Goal: Check status: Check status

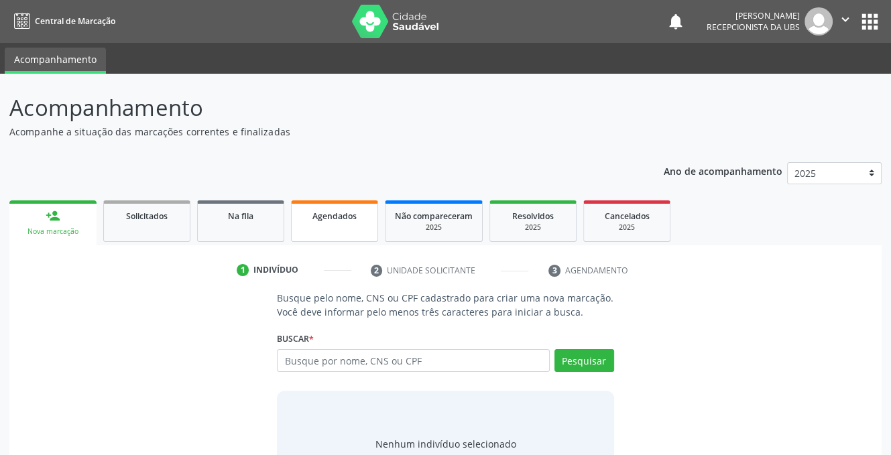
click at [341, 227] on link "Agendados" at bounding box center [334, 221] width 87 height 42
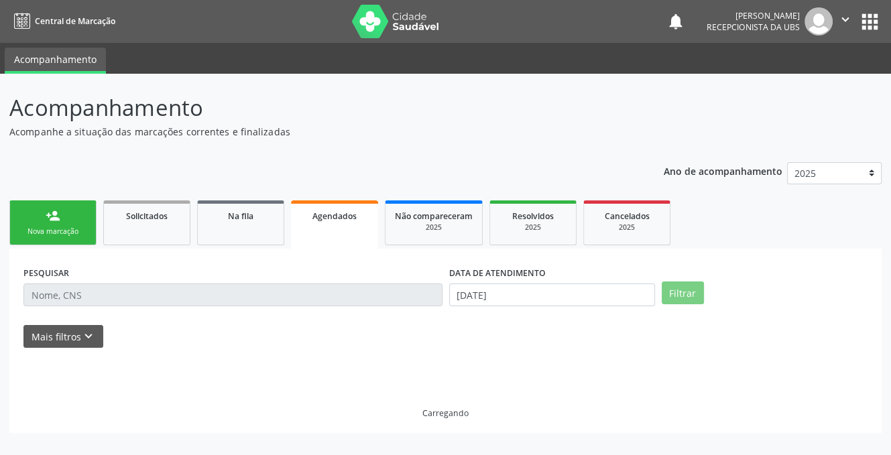
click at [321, 217] on span "Agendados" at bounding box center [334, 215] width 44 height 11
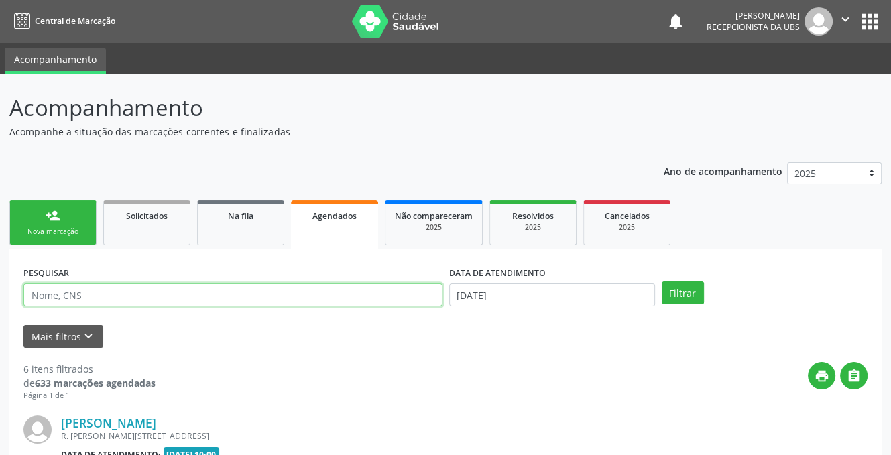
click at [80, 288] on input "text" at bounding box center [232, 295] width 419 height 23
click at [80, 291] on input "text" at bounding box center [232, 295] width 419 height 23
click at [80, 295] on input "text" at bounding box center [232, 295] width 419 height 23
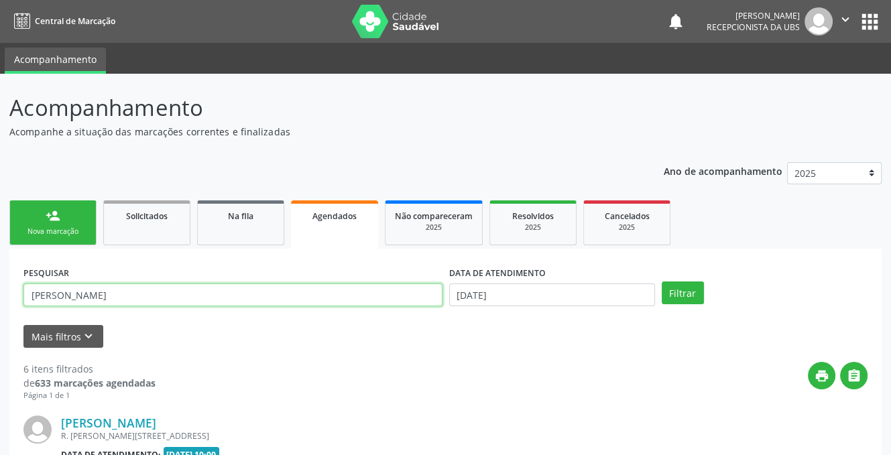
type input "[PERSON_NAME]"
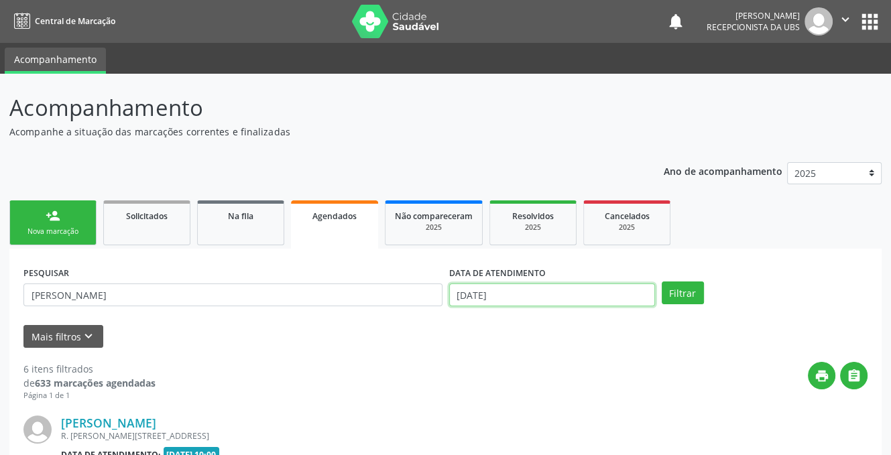
click at [515, 286] on input "[DATE]" at bounding box center [552, 295] width 206 height 23
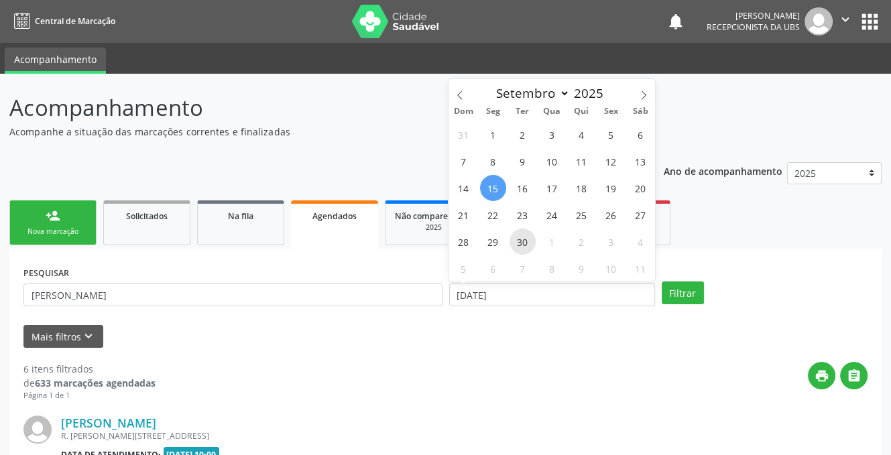
click at [517, 241] on span "30" at bounding box center [522, 242] width 26 height 26
type input "[DATE]"
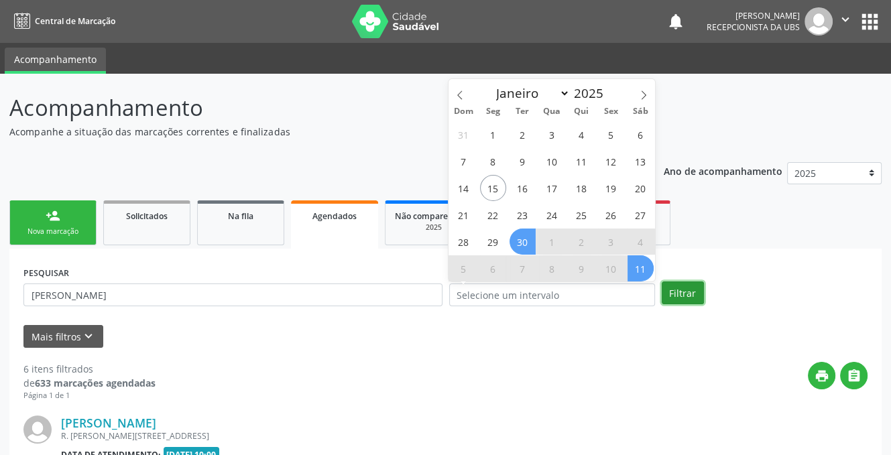
click at [684, 291] on button "Filtrar" at bounding box center [683, 293] width 42 height 23
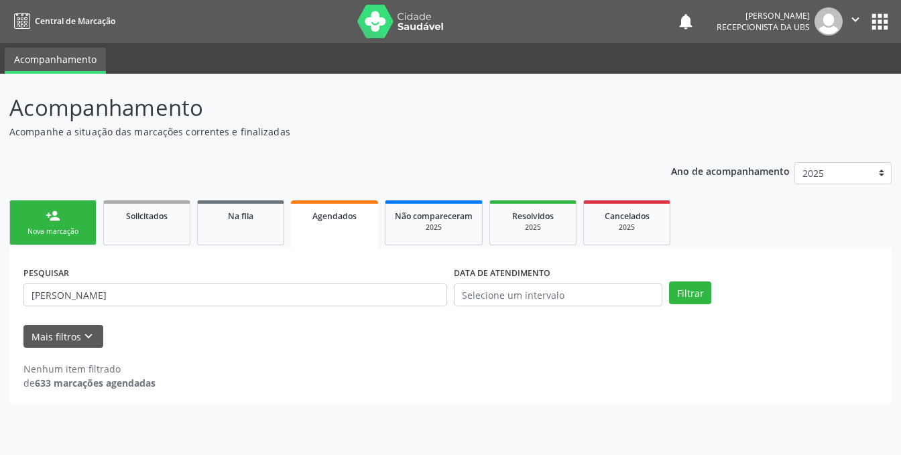
click at [550, 284] on div "DATA DE ATENDIMENTO" at bounding box center [558, 284] width 208 height 43
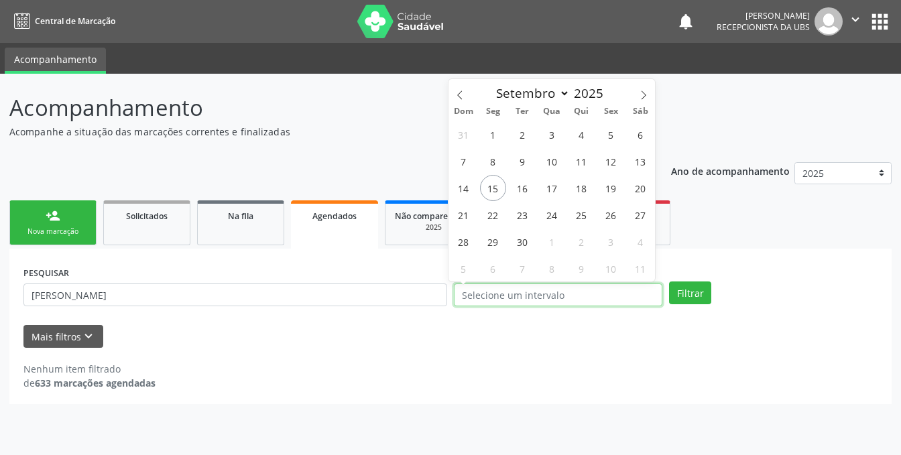
click at [574, 297] on input "text" at bounding box center [558, 295] width 208 height 23
click at [488, 246] on span "29" at bounding box center [493, 242] width 26 height 26
type input "[DATE]"
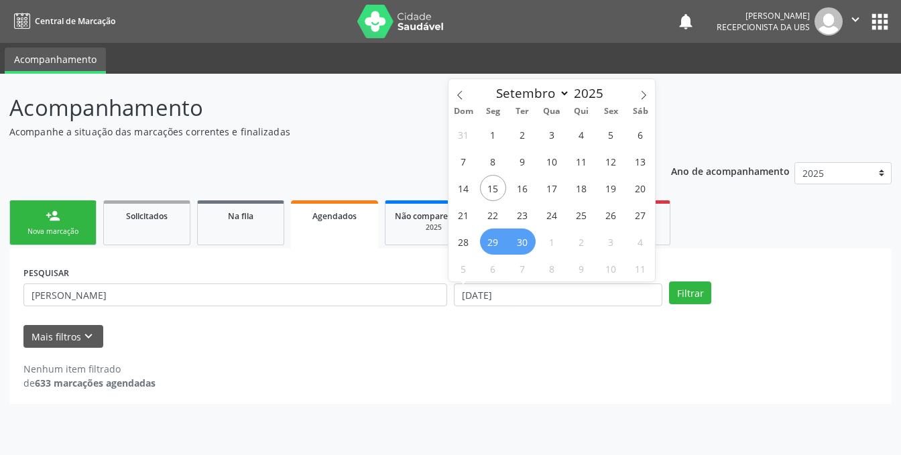
click at [524, 241] on span "30" at bounding box center [522, 242] width 26 height 26
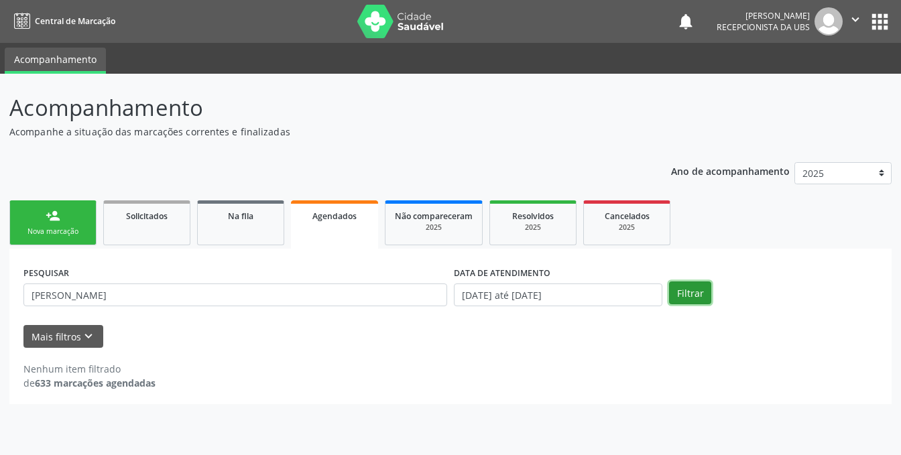
click at [684, 294] on button "Filtrar" at bounding box center [690, 293] width 42 height 23
click at [684, 297] on button "Filtrar" at bounding box center [690, 293] width 42 height 23
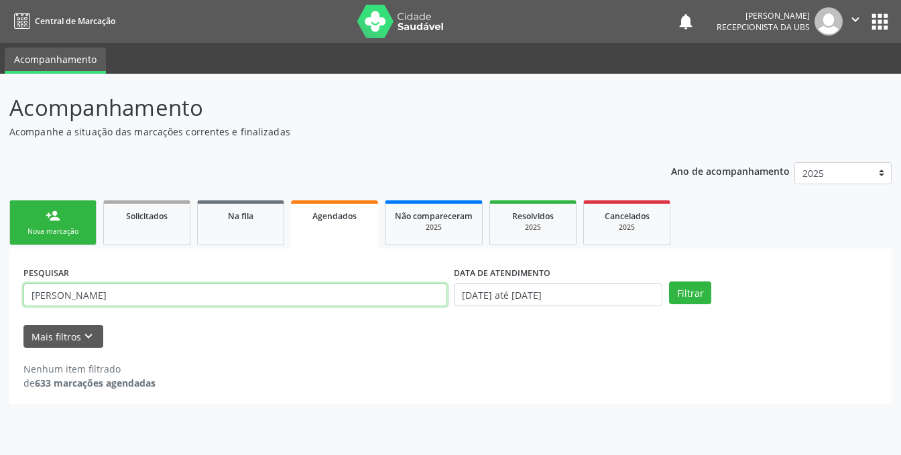
click at [55, 301] on input "[PERSON_NAME]" at bounding box center [235, 295] width 424 height 23
type input "[PERSON_NAME] CONCEICAO [PERSON_NAME]"
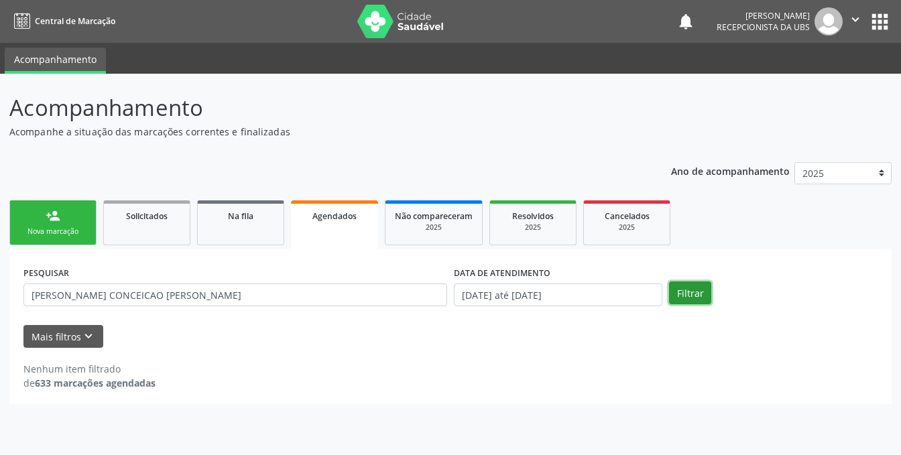
click at [679, 292] on button "Filtrar" at bounding box center [690, 293] width 42 height 23
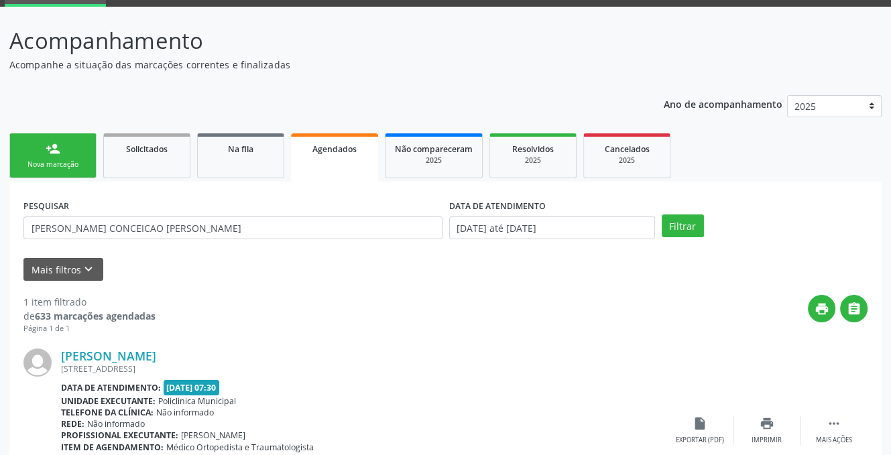
scroll to position [161, 0]
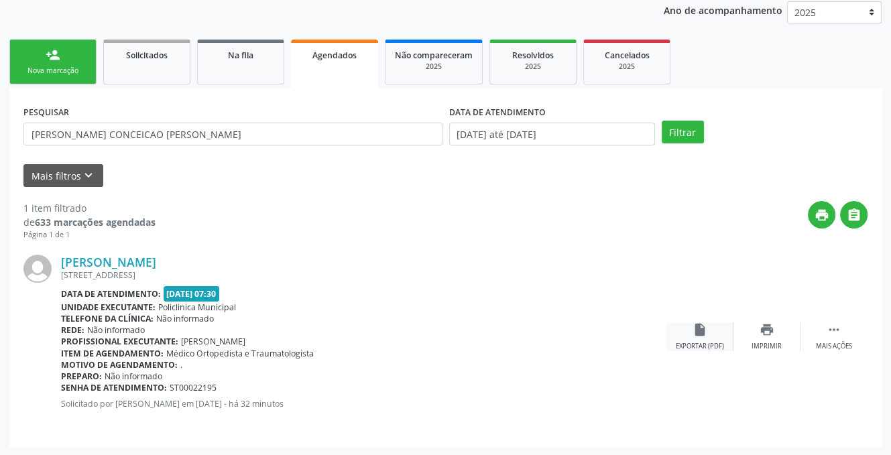
click at [696, 329] on icon "insert_drive_file" at bounding box center [699, 329] width 15 height 15
